Goal: Task Accomplishment & Management: Use online tool/utility

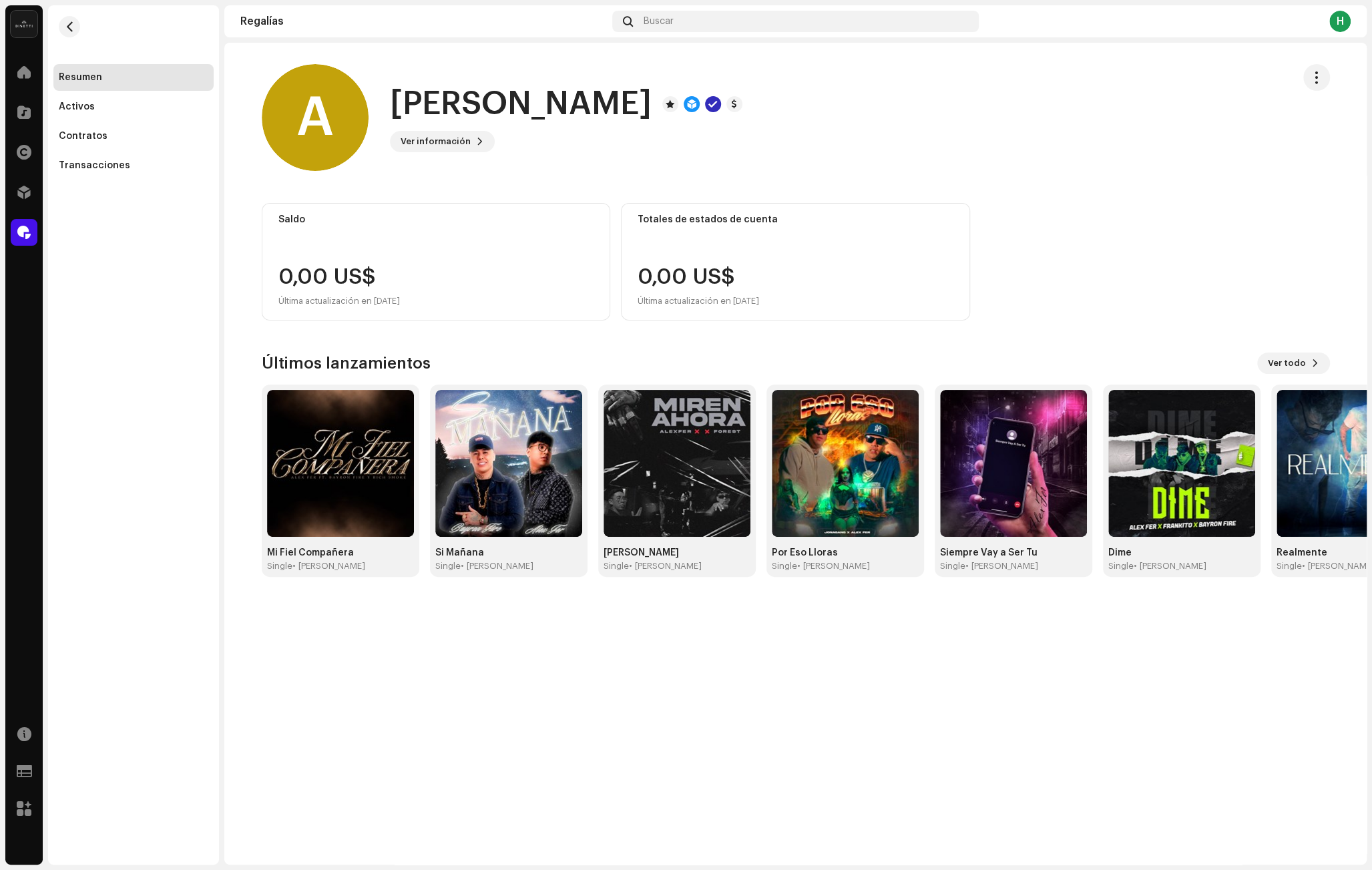
click at [36, 227] on div at bounding box center [24, 232] width 27 height 27
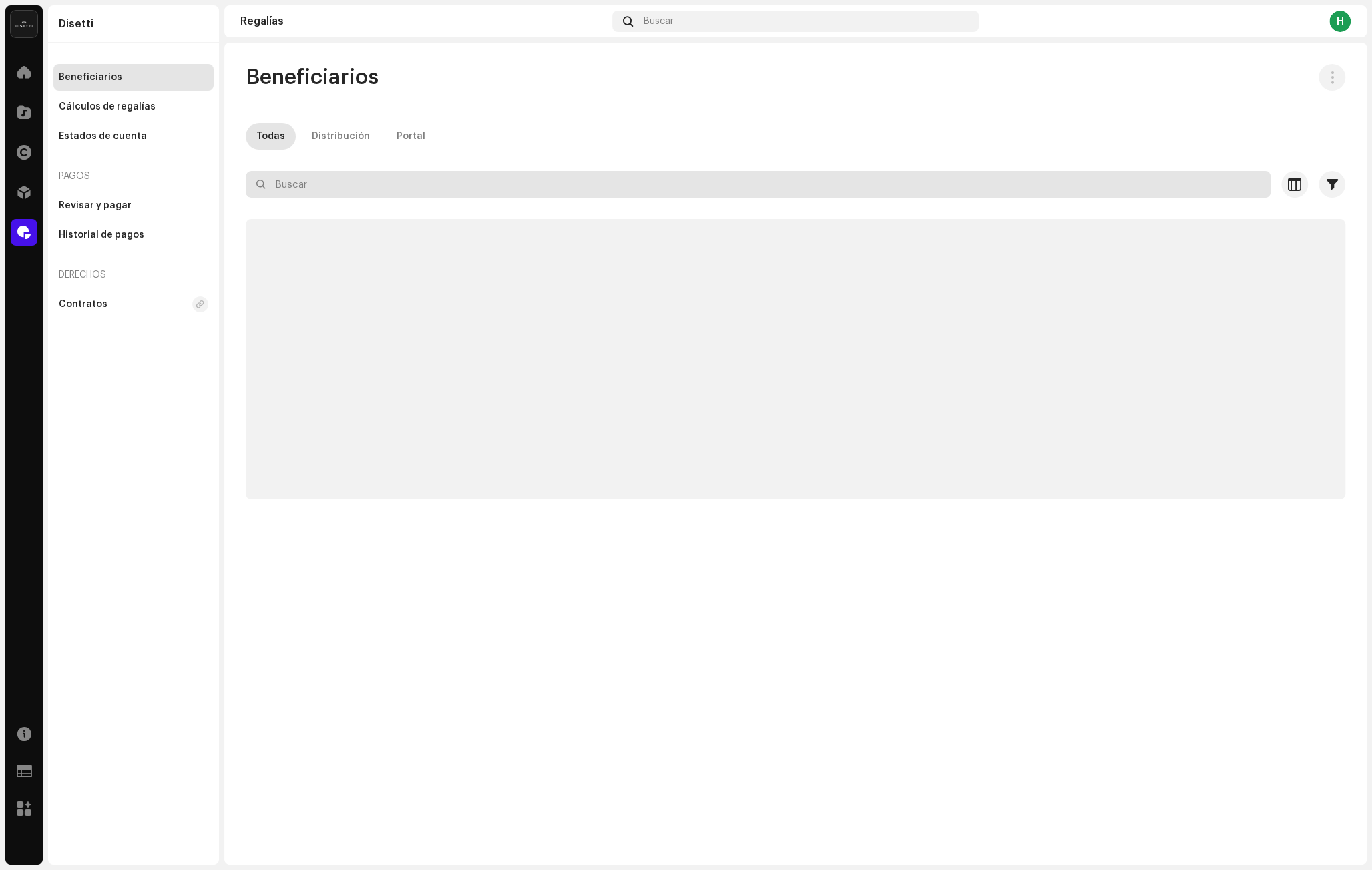
click at [451, 181] on input "text" at bounding box center [758, 184] width 1025 height 27
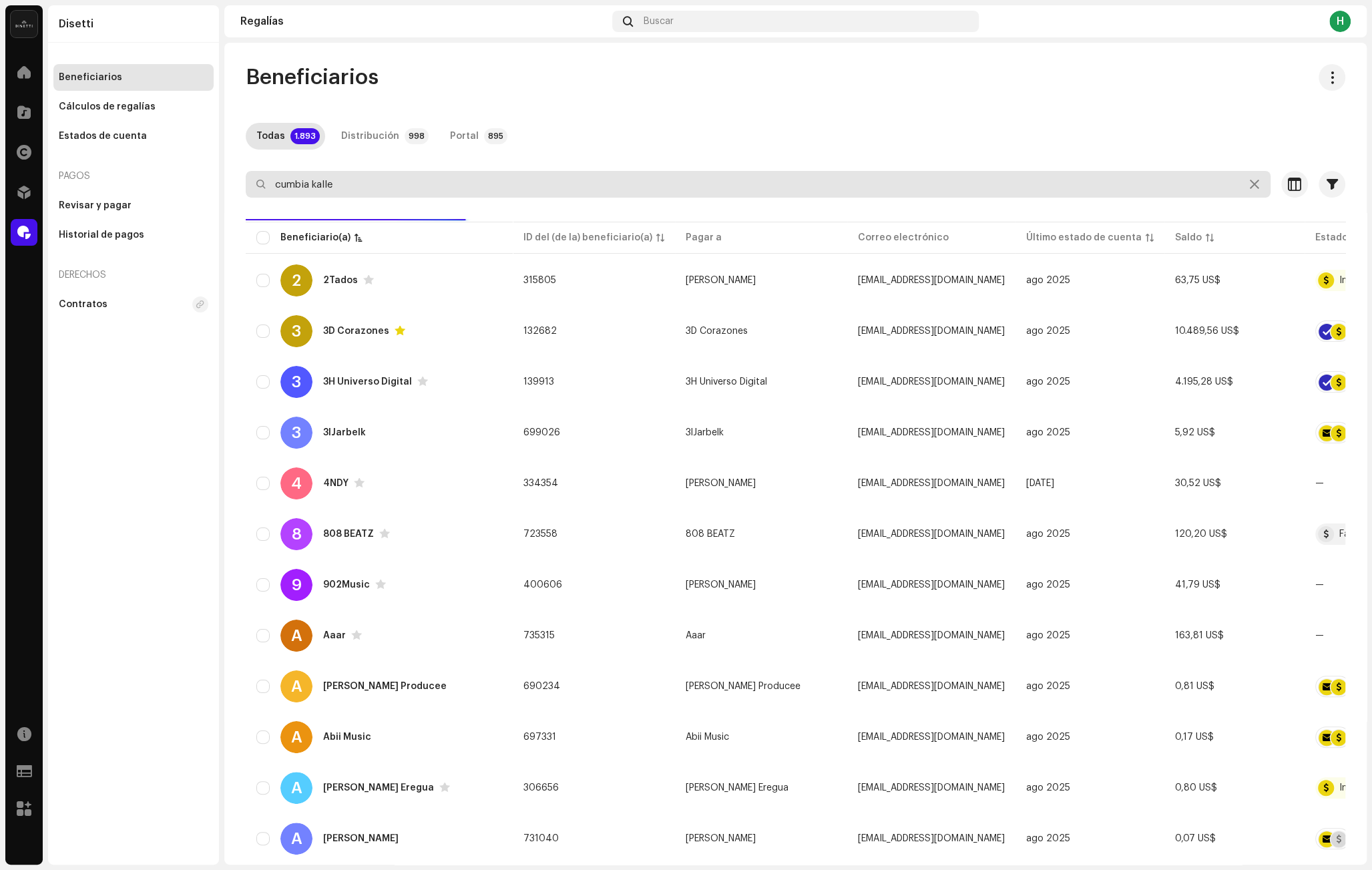
type input "cumbia kalle"
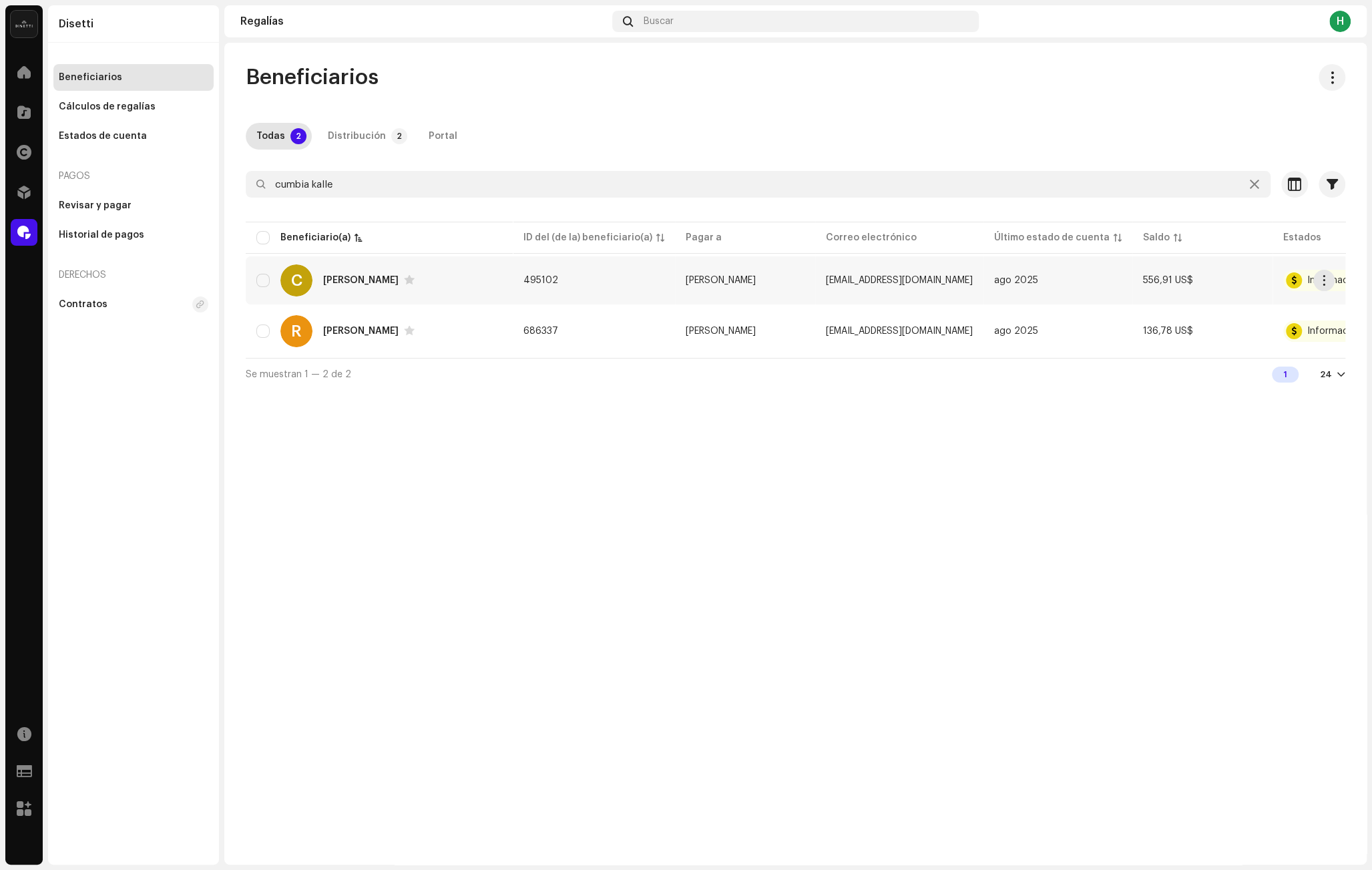
click at [459, 290] on div "C Cumbia Kalle" at bounding box center [379, 280] width 246 height 32
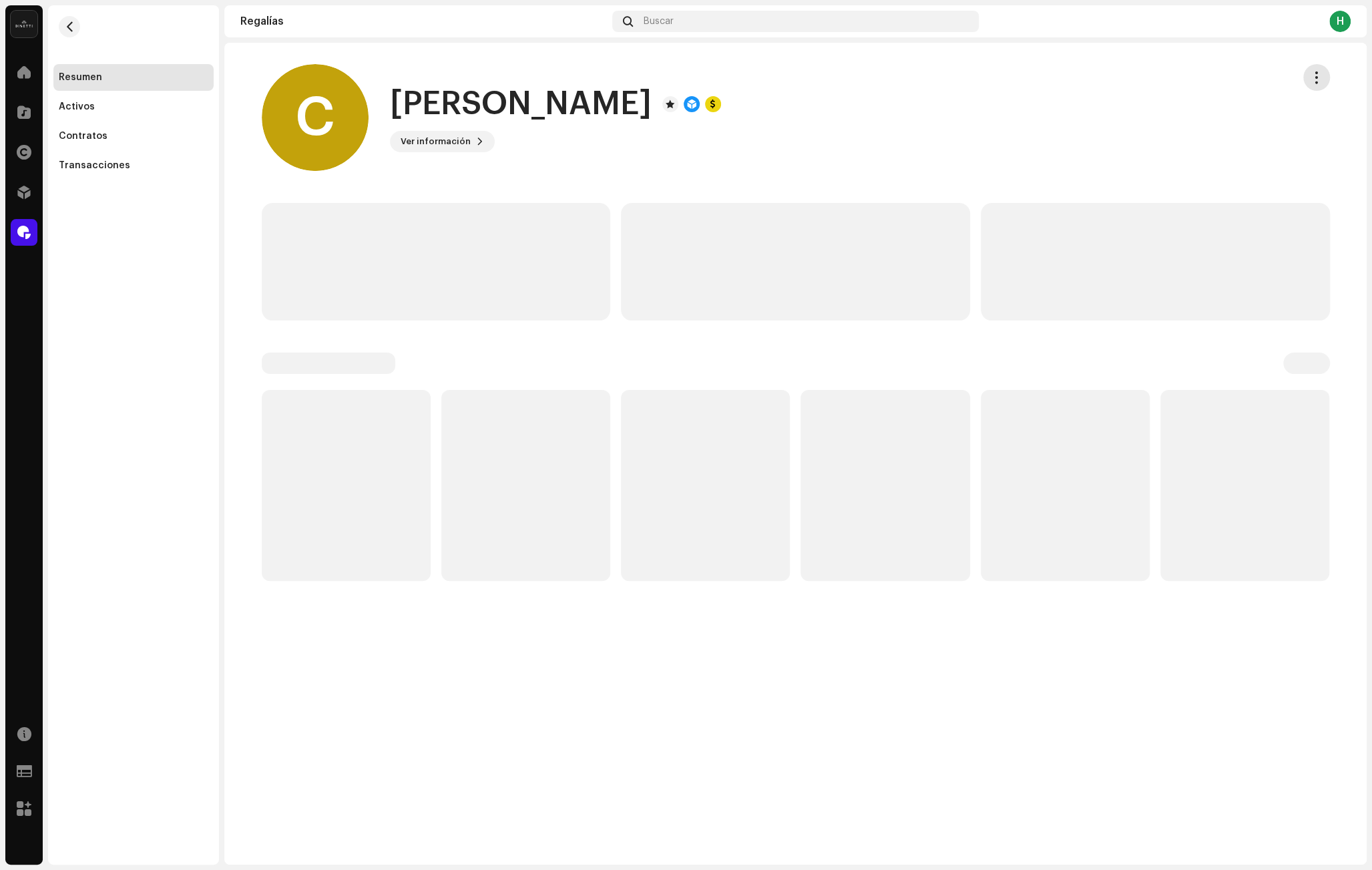
click at [1313, 81] on span "button" at bounding box center [1316, 77] width 13 height 11
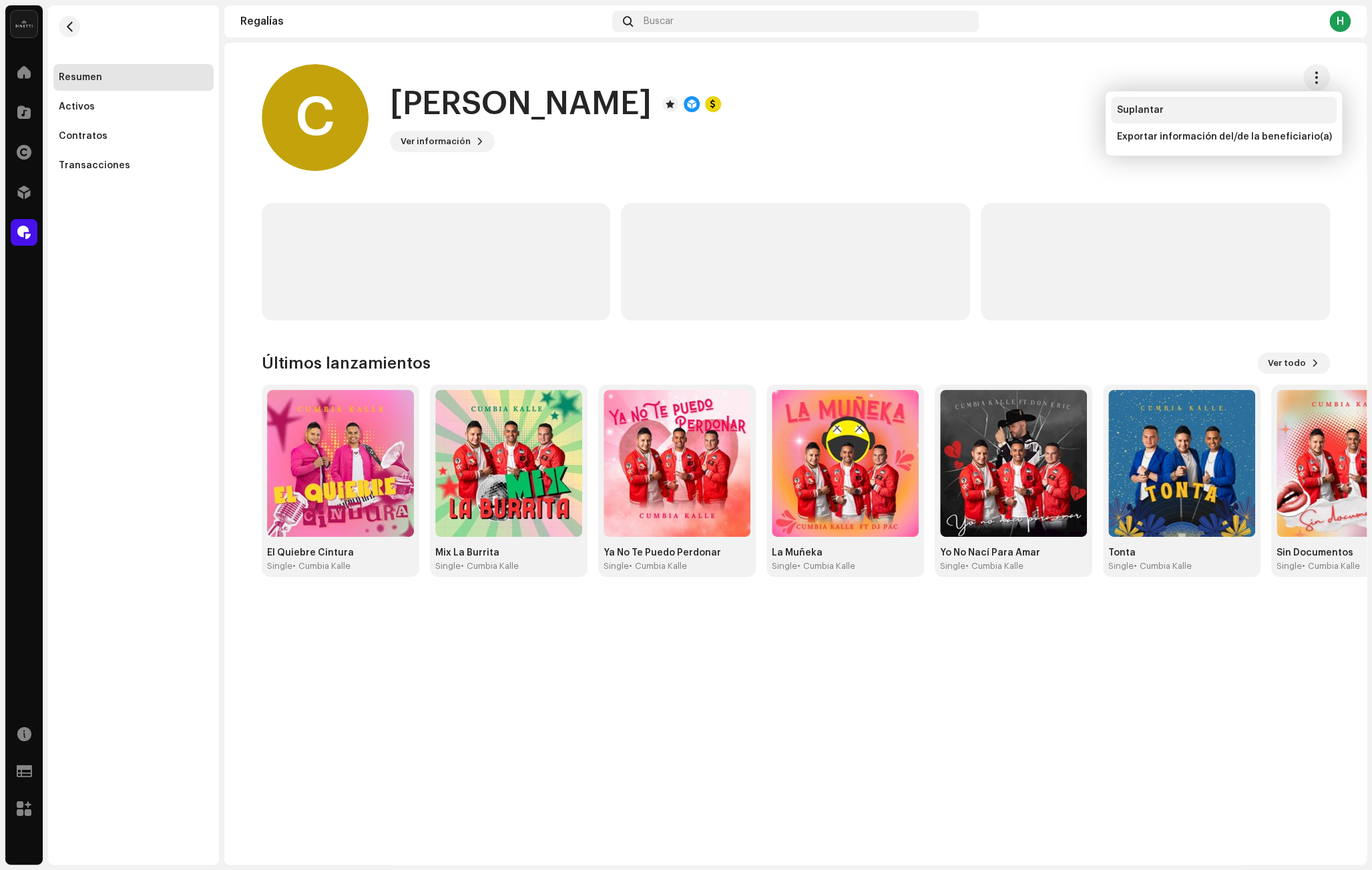
click at [1174, 114] on div "Suplantar" at bounding box center [1224, 110] width 215 height 11
